Goal: Task Accomplishment & Management: Manage account settings

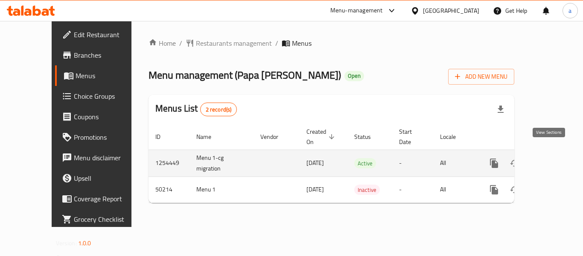
click at [551, 158] on icon "enhanced table" at bounding box center [556, 163] width 10 height 10
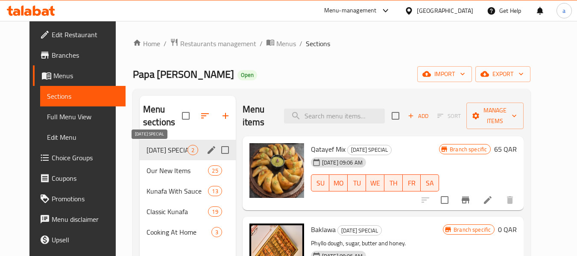
click at [156, 152] on span "[DATE] SPECIAL" at bounding box center [166, 150] width 41 height 10
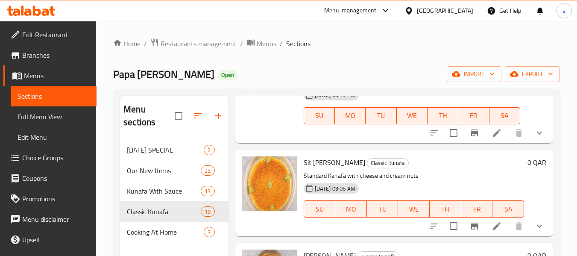
scroll to position [555, 0]
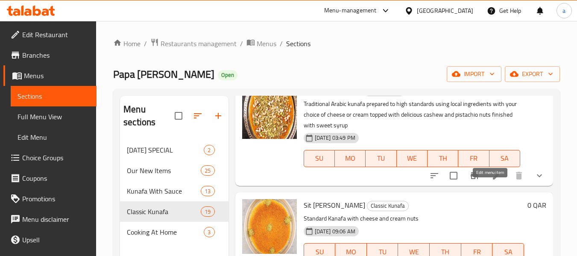
click at [493, 179] on icon at bounding box center [497, 176] width 8 height 8
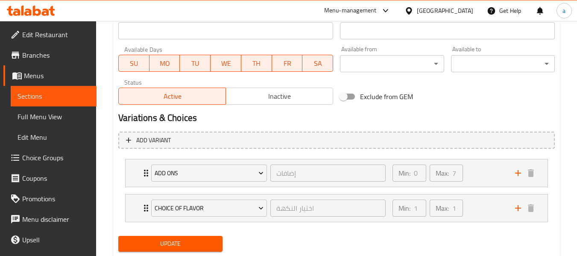
scroll to position [409, 0]
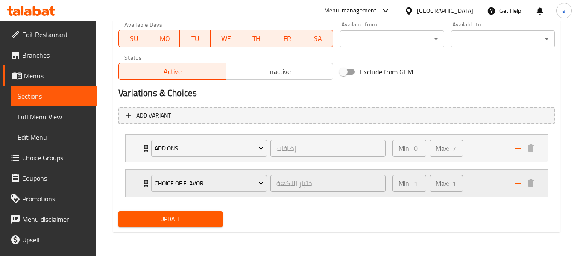
click at [480, 185] on div "Min: 1 ​ Max: 1 ​" at bounding box center [448, 182] width 122 height 27
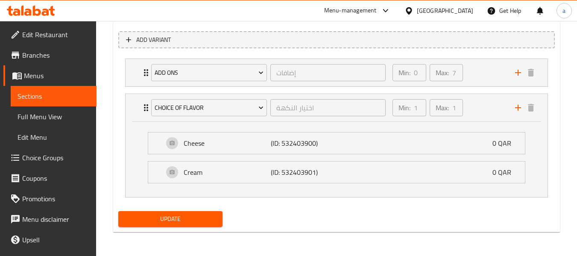
scroll to position [442, 0]
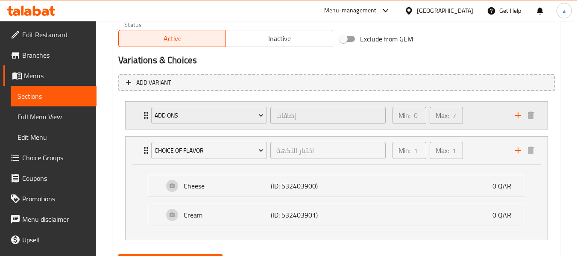
click at [475, 123] on div "Min: 0 ​ Max: 7 ​" at bounding box center [448, 115] width 122 height 27
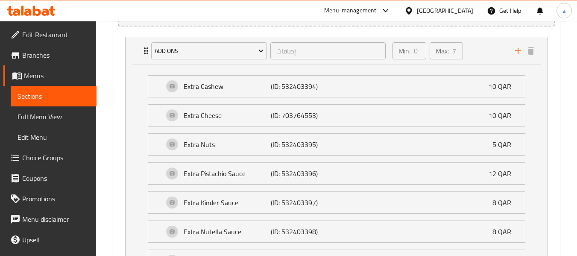
scroll to position [484, 0]
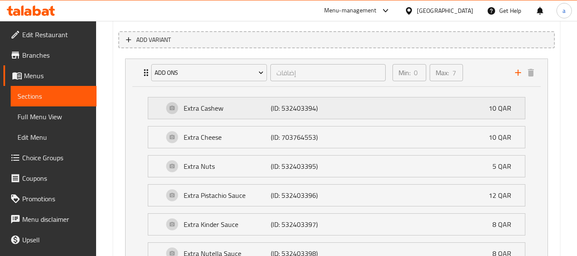
click at [244, 113] on p "Extra Cashew" at bounding box center [227, 108] width 87 height 10
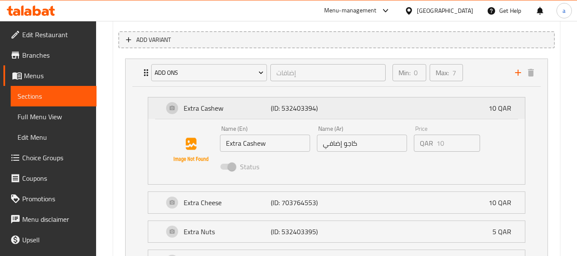
click at [244, 113] on p "Extra Cashew" at bounding box center [227, 108] width 87 height 10
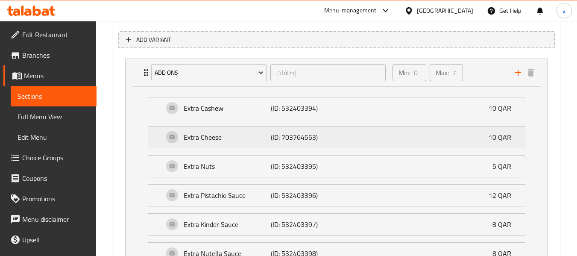
click at [239, 145] on div "Extra Cheese (ID: 703764553) 10 QAR" at bounding box center [338, 136] width 351 height 21
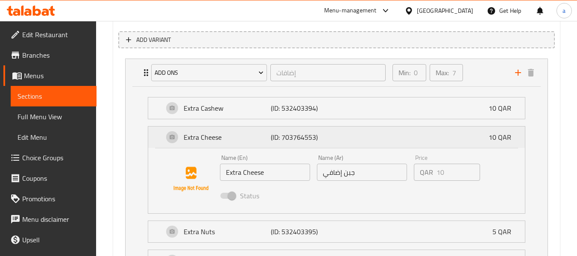
click at [242, 139] on p "Extra Cheese" at bounding box center [227, 137] width 87 height 10
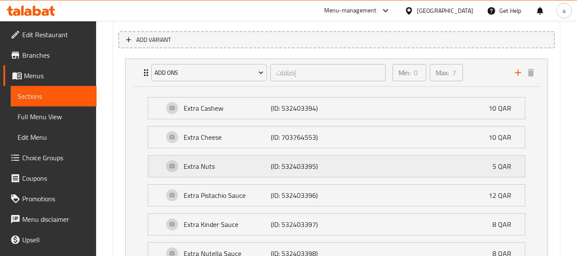
click at [244, 174] on div "Extra Nuts (ID: 532403395) 5 QAR" at bounding box center [338, 165] width 351 height 21
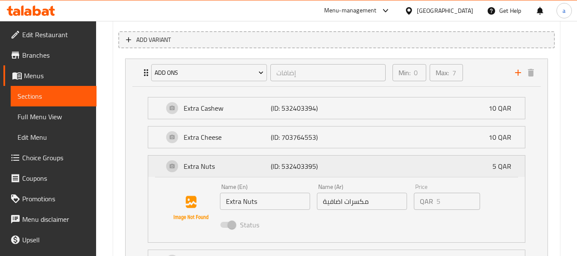
click at [247, 169] on p "Extra Nuts" at bounding box center [227, 166] width 87 height 10
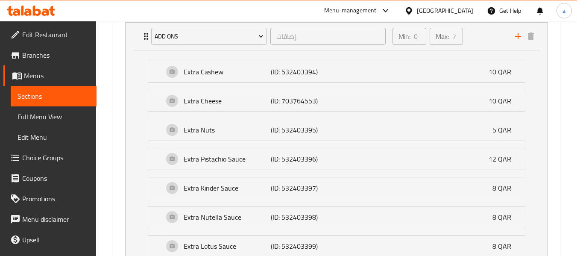
scroll to position [570, 0]
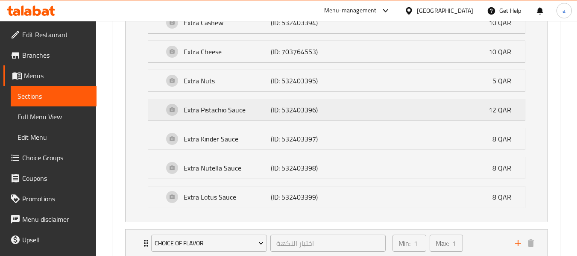
click at [260, 111] on p "Extra Pistachio Sauce" at bounding box center [227, 110] width 87 height 10
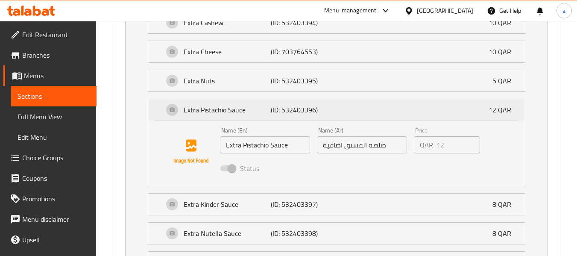
click at [260, 111] on p "Extra Pistachio Sauce" at bounding box center [227, 110] width 87 height 10
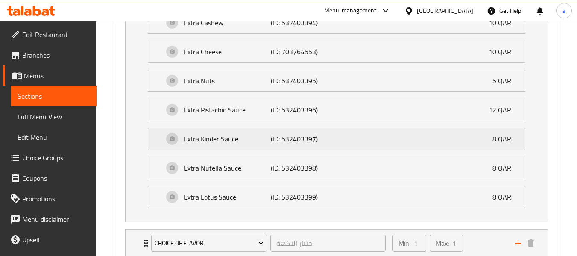
click at [255, 140] on p "Extra Kinder Sauce" at bounding box center [227, 139] width 87 height 10
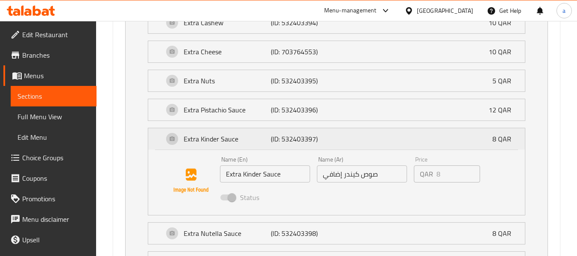
click at [255, 140] on p "Extra Kinder Sauce" at bounding box center [227, 139] width 87 height 10
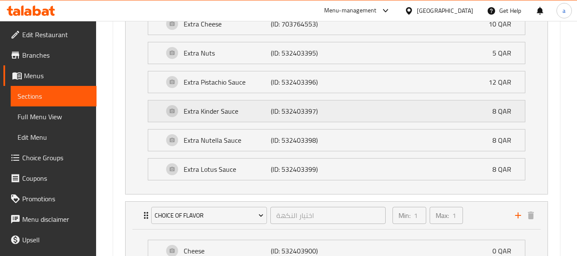
scroll to position [612, 0]
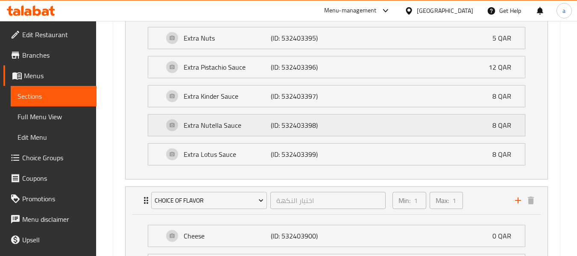
click at [254, 128] on p "Extra Nutella Sauce" at bounding box center [227, 125] width 87 height 10
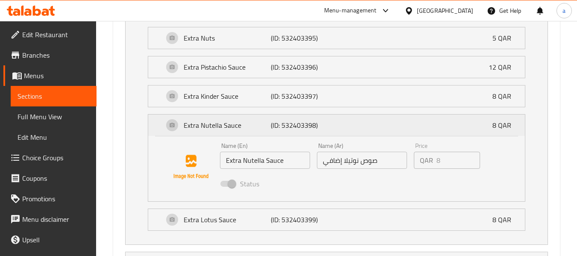
click at [254, 128] on p "Extra Nutella Sauce" at bounding box center [227, 125] width 87 height 10
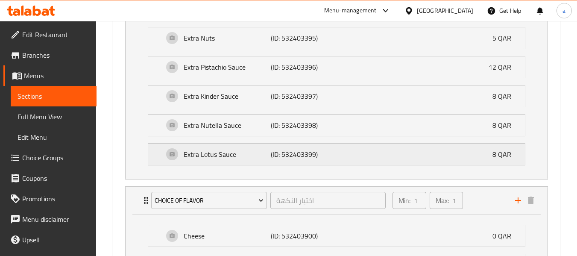
click at [249, 156] on p "Extra Lotus Sauce" at bounding box center [227, 154] width 87 height 10
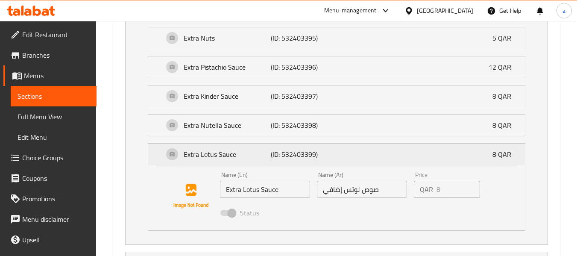
click at [250, 156] on p "Extra Lotus Sauce" at bounding box center [227, 154] width 87 height 10
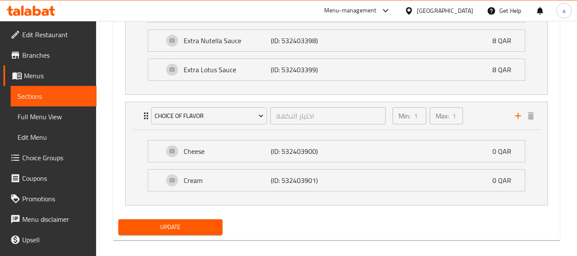
scroll to position [698, 0]
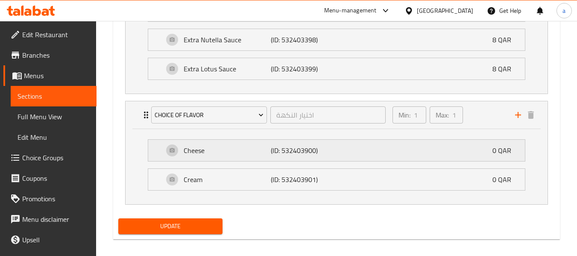
click at [379, 160] on div "Cheese (ID: 532403900) 0 QAR" at bounding box center [338, 150] width 351 height 21
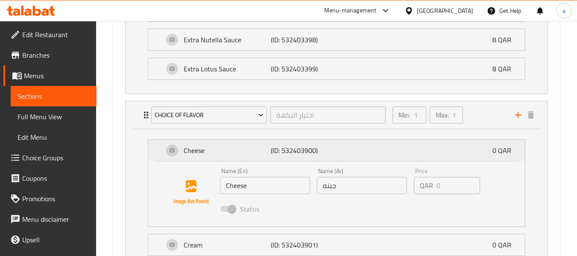
click at [388, 157] on div "Cheese (ID: 532403900) 0 QAR" at bounding box center [338, 150] width 351 height 21
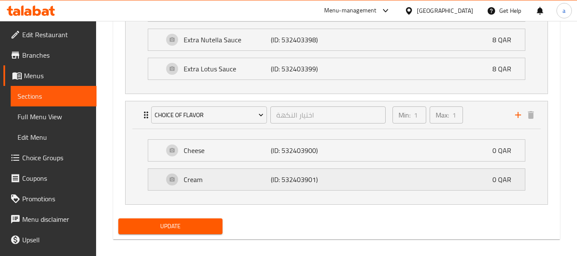
click at [381, 183] on div "Cream (ID: 532403901) 0 QAR" at bounding box center [338, 179] width 351 height 21
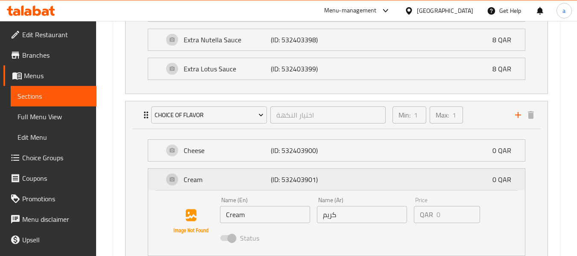
click at [382, 180] on div "Cream (ID: 532403901) 0 QAR" at bounding box center [338, 179] width 351 height 21
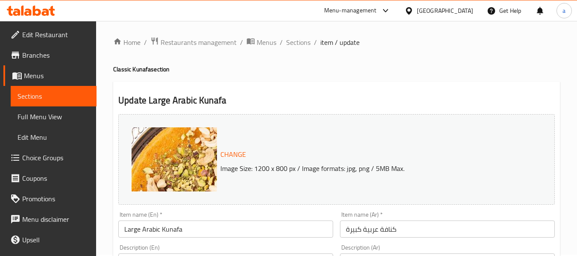
scroll to position [0, 0]
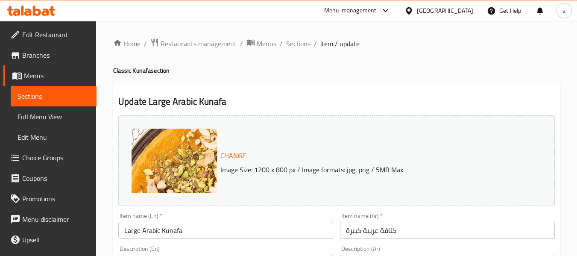
click at [32, 33] on span "Edit Restaurant" at bounding box center [55, 34] width 67 height 10
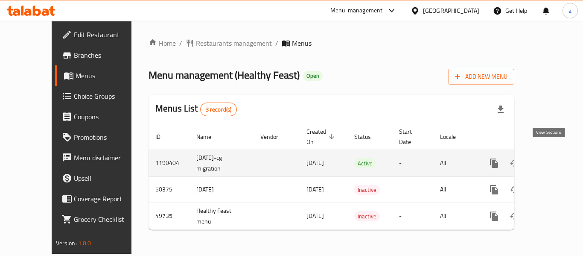
click at [551, 158] on icon "enhanced table" at bounding box center [556, 163] width 10 height 10
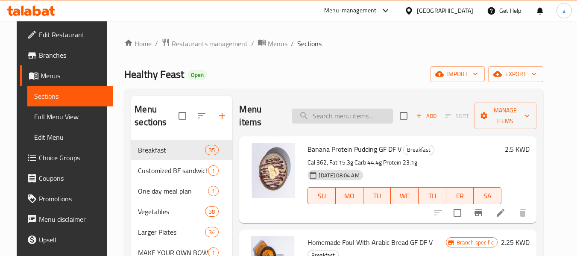
click at [315, 116] on input "search" at bounding box center [342, 115] width 101 height 15
paste input "Greens & Matcha"
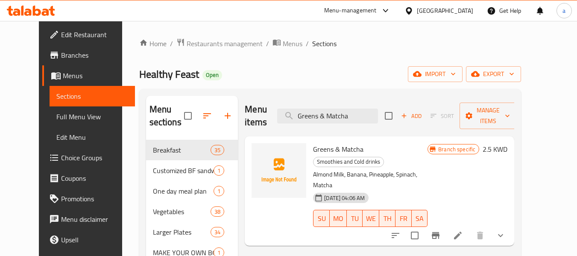
type input "Greens & Matcha"
click at [463, 230] on icon at bounding box center [457, 235] width 10 height 10
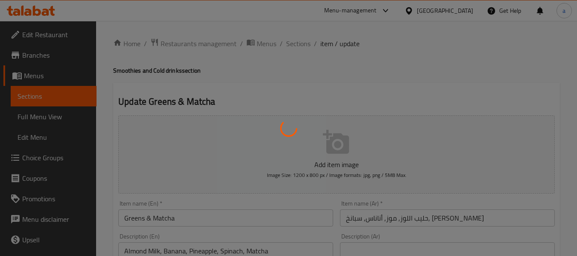
type input "اضافة بروتين باودر"
type input "0"
type input "1"
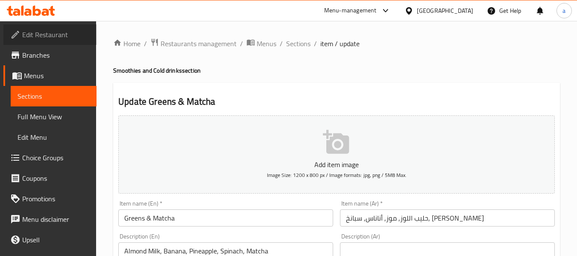
click at [62, 31] on span "Edit Restaurant" at bounding box center [55, 34] width 67 height 10
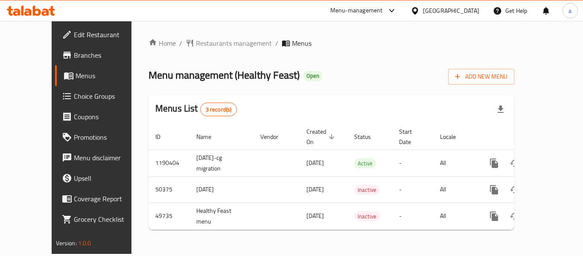
click at [423, 14] on div at bounding box center [417, 10] width 12 height 9
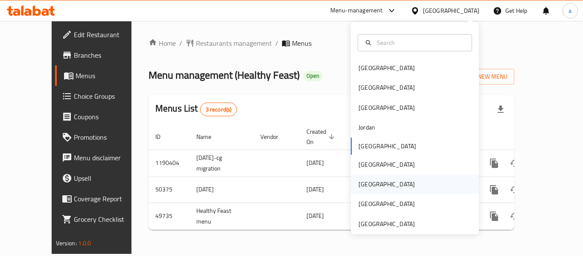
click at [365, 190] on div "[GEOGRAPHIC_DATA]" at bounding box center [387, 184] width 70 height 20
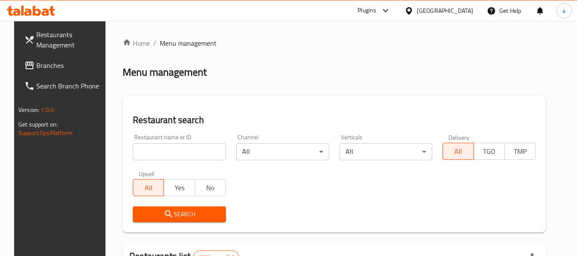
click at [41, 68] on span "Branches" at bounding box center [69, 65] width 67 height 10
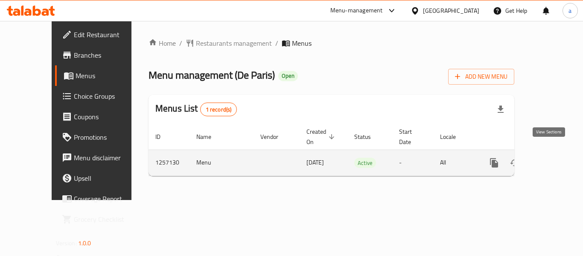
click at [552, 159] on icon "enhanced table" at bounding box center [556, 163] width 8 height 8
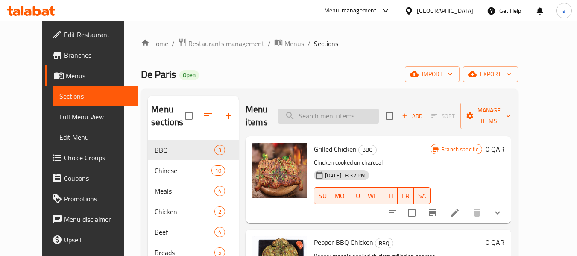
click at [333, 118] on input "search" at bounding box center [328, 115] width 101 height 15
paste input "Chicken Biryani"
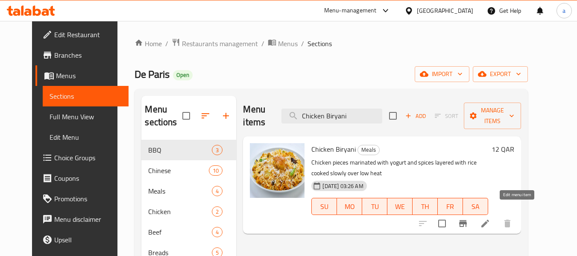
type input "Chicken Biryani"
click at [490, 218] on icon at bounding box center [485, 223] width 10 height 10
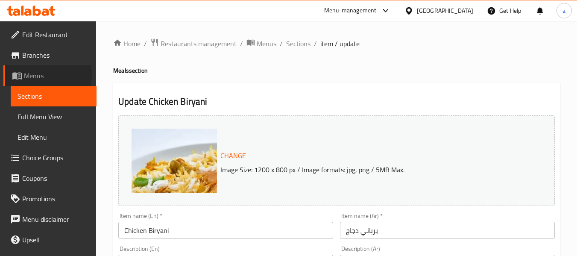
click at [38, 75] on span "Menus" at bounding box center [57, 75] width 66 height 10
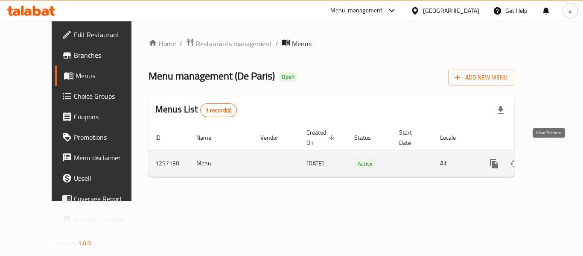
click at [551, 158] on icon "enhanced table" at bounding box center [556, 163] width 10 height 10
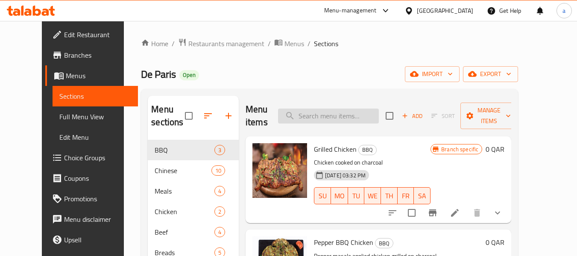
click at [330, 117] on input "search" at bounding box center [328, 115] width 101 height 15
paste input "Chicken Biryani"
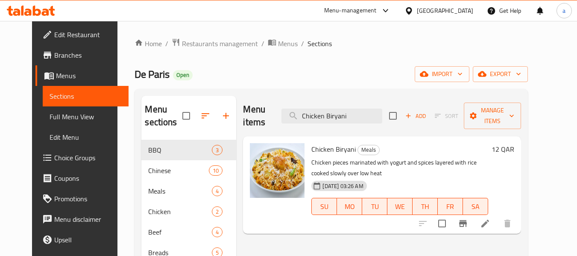
type input "Chicken Biryani"
click at [54, 39] on span "Edit Restaurant" at bounding box center [87, 34] width 67 height 10
